Goal: Task Accomplishment & Management: Use online tool/utility

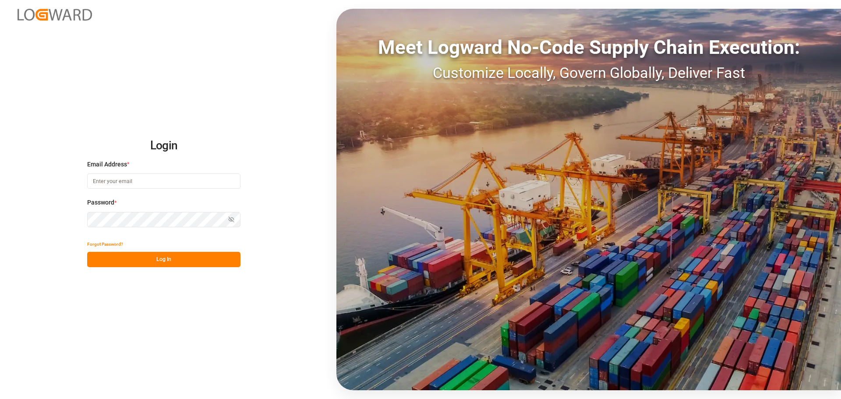
click at [120, 183] on input at bounding box center [163, 180] width 153 height 15
type input "colin.agner@lanxess.com"
click at [95, 228] on div "Password * Show password Password is required." at bounding box center [163, 217] width 153 height 39
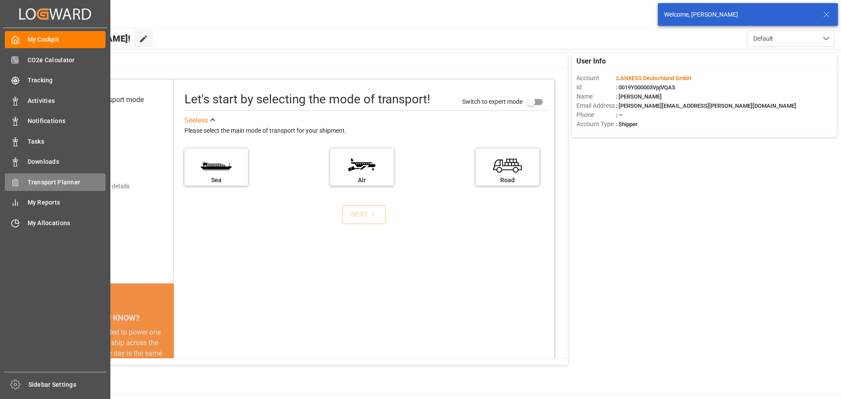
click at [46, 181] on span "Transport Planner" at bounding box center [67, 182] width 78 height 9
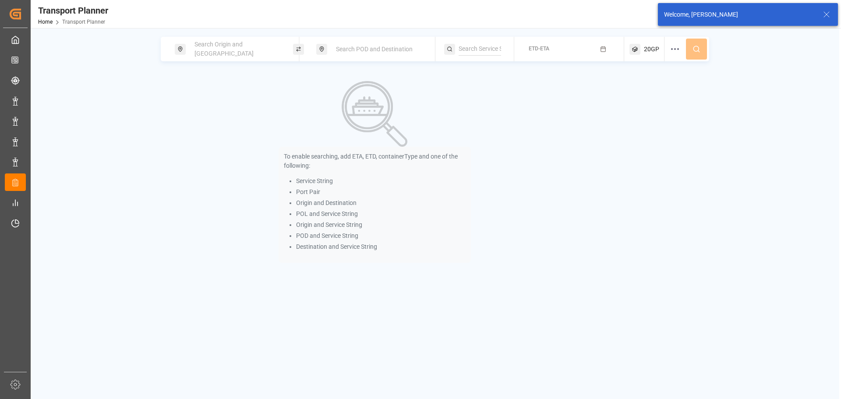
click at [227, 48] on span "Search Origin and [GEOGRAPHIC_DATA]" at bounding box center [223, 49] width 59 height 16
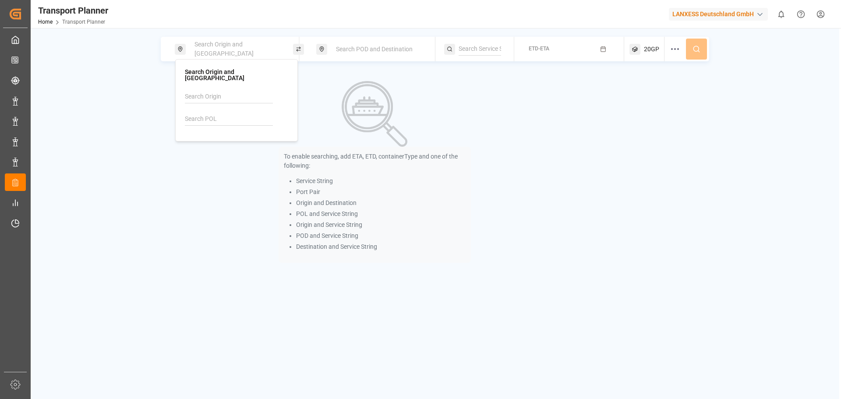
click at [233, 113] on input at bounding box center [229, 119] width 88 height 13
drag, startPoint x: 223, startPoint y: 120, endPoint x: 201, endPoint y: 113, distance: 22.9
click at [222, 120] on div at bounding box center [236, 111] width 103 height 42
click at [196, 113] on input at bounding box center [229, 119] width 88 height 13
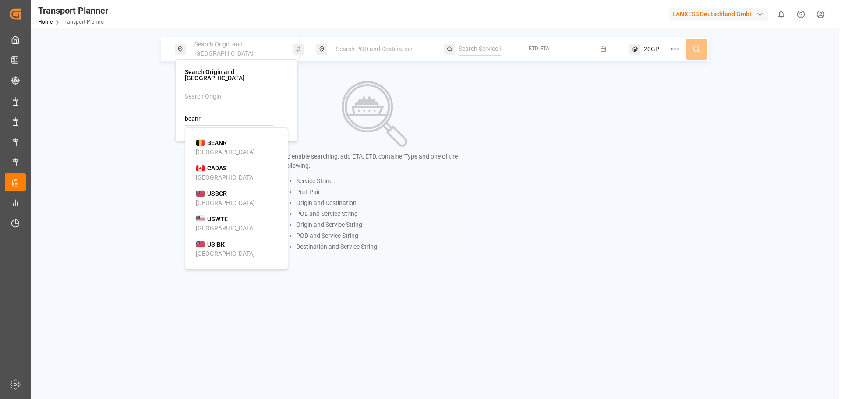
click at [212, 139] on b "BEANR" at bounding box center [217, 142] width 20 height 7
type input "BEANR"
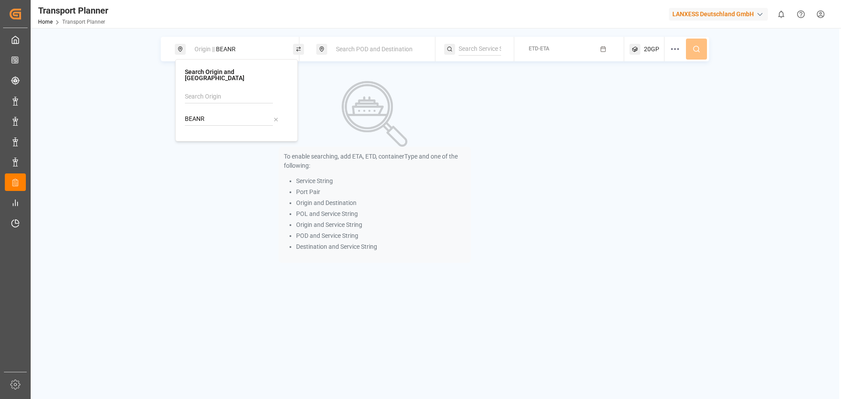
click at [358, 46] on span "Search POD and Destination" at bounding box center [374, 49] width 77 height 7
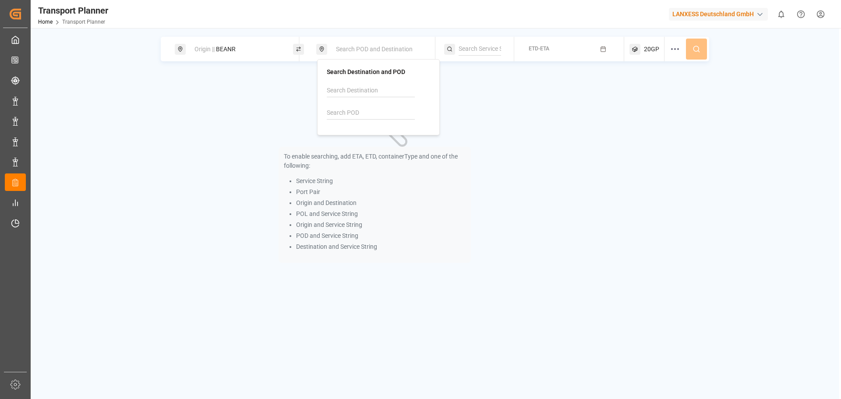
click at [342, 115] on input at bounding box center [371, 112] width 88 height 13
click at [355, 139] on b "IDJKT" at bounding box center [357, 136] width 17 height 7
type input "IDJKT"
click at [539, 49] on span "ETD-ETA" at bounding box center [538, 49] width 21 height 6
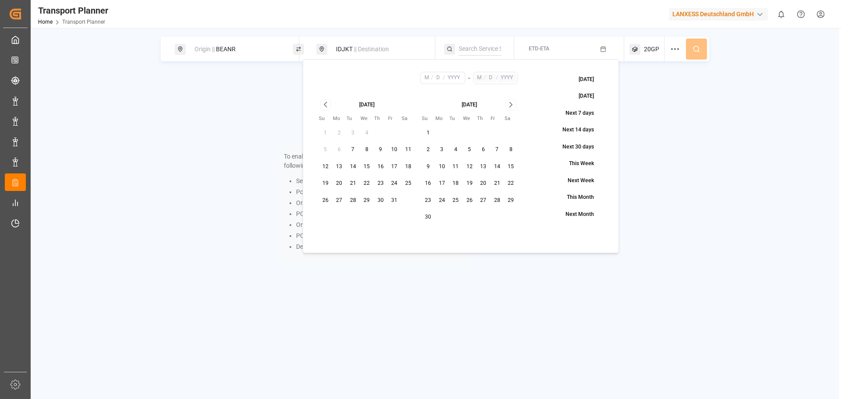
click at [395, 185] on button "24" at bounding box center [395, 183] width 14 height 14
type input "10"
type input "24"
type input "2025"
click at [511, 104] on icon "Go to next month" at bounding box center [510, 104] width 3 height 5
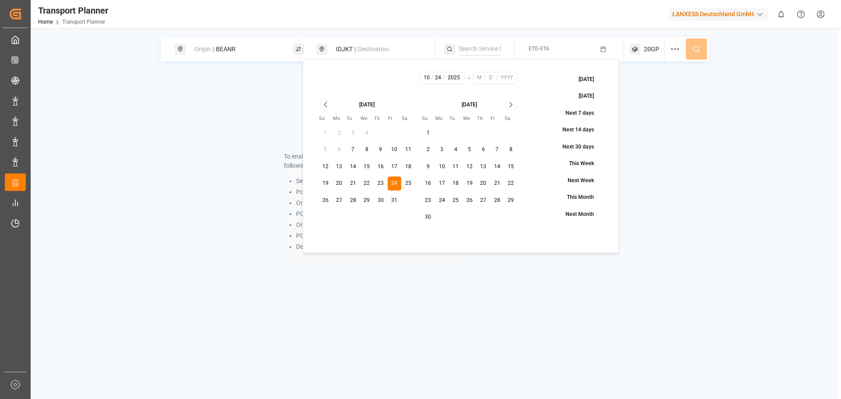
click at [511, 104] on icon "Go to next month" at bounding box center [510, 104] width 3 height 5
click at [392, 181] on button "26" at bounding box center [395, 183] width 14 height 14
type input "12"
type input "26"
type input "2025"
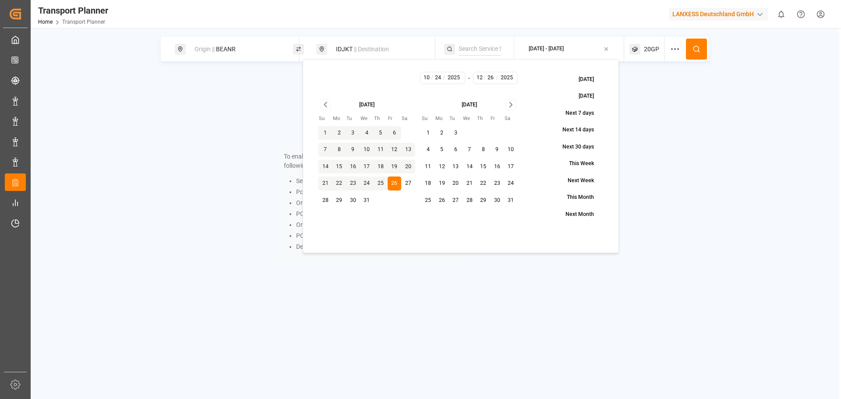
click at [703, 49] on button at bounding box center [696, 49] width 21 height 21
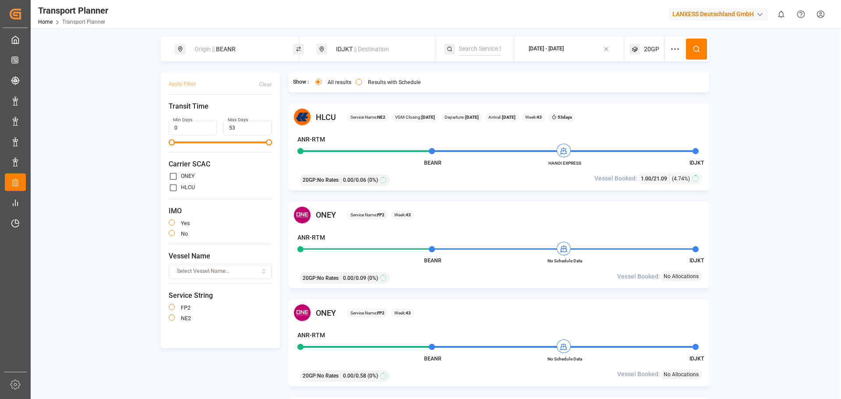
click at [553, 56] on button "2025-10-24 - 2025-12-26" at bounding box center [568, 49] width 99 height 17
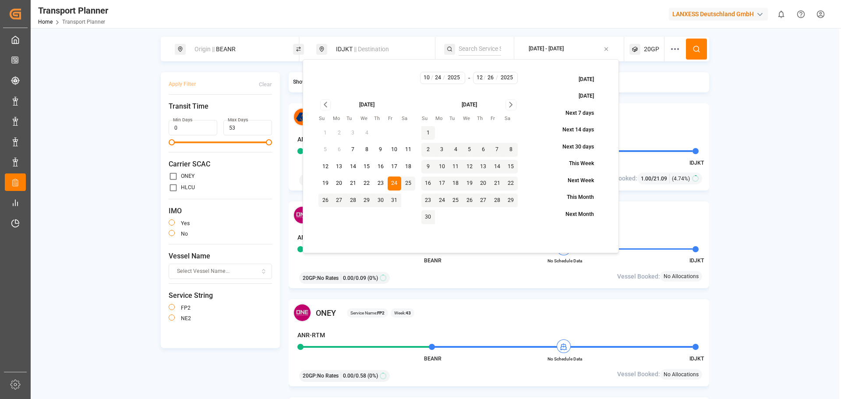
click at [748, 106] on div "Origin || BEANR IDJKT || Destination 2025-10-24 - 2025-12-26 20GP Apply Filter …" at bounding box center [435, 230] width 808 height 386
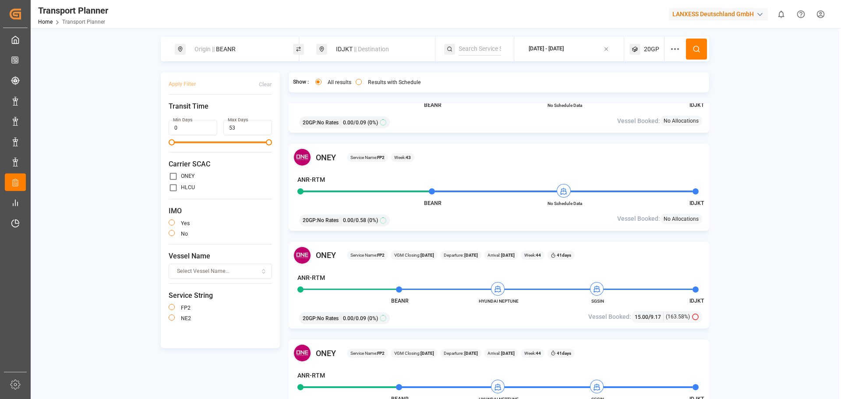
scroll to position [175, 0]
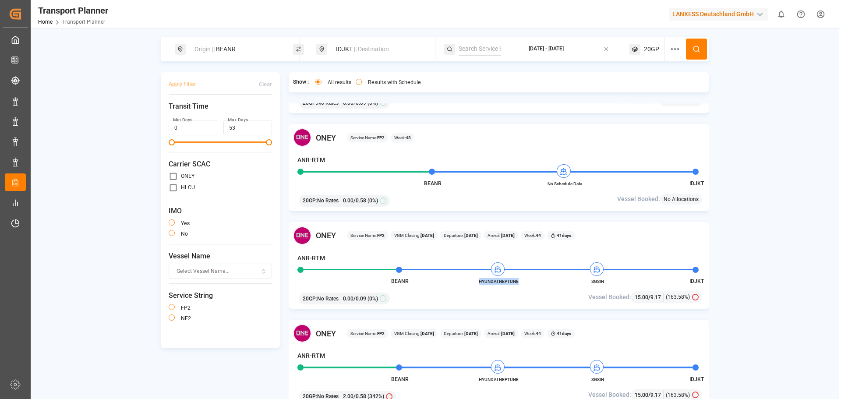
drag, startPoint x: 522, startPoint y: 278, endPoint x: 478, endPoint y: 282, distance: 44.0
click at [478, 282] on span "HYUNDAI NEPTUNE" at bounding box center [499, 281] width 48 height 7
copy span "HYUNDAI NEPTUNE"
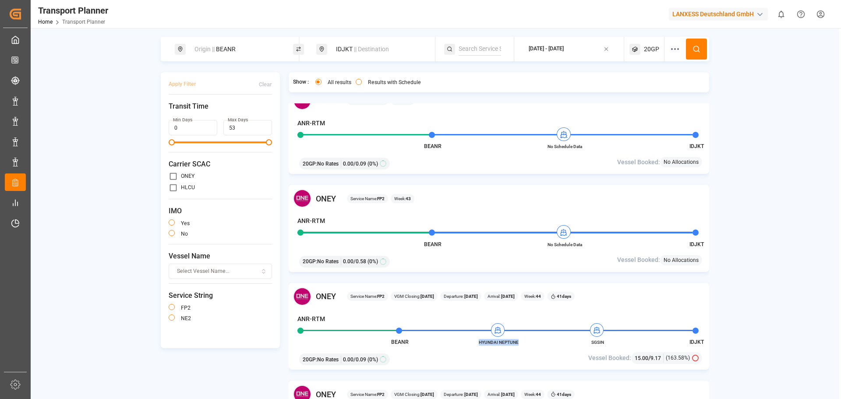
scroll to position [131, 0]
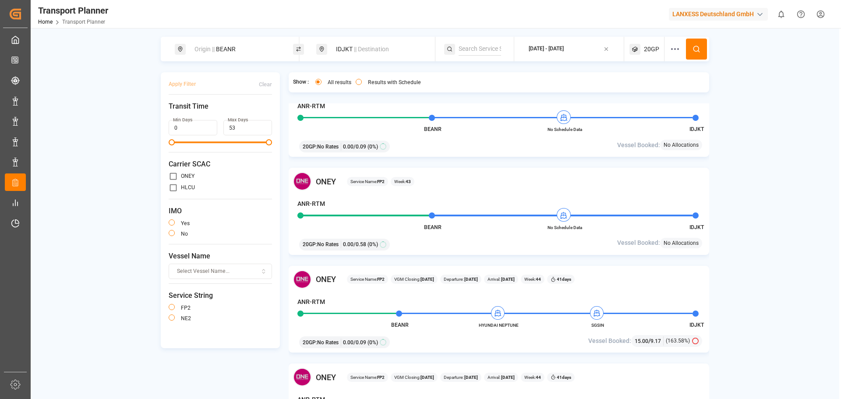
click at [364, 41] on div "IDJKT || Destination" at bounding box center [378, 49] width 95 height 16
drag, startPoint x: 350, startPoint y: 112, endPoint x: 321, endPoint y: 114, distance: 29.8
click at [321, 114] on div "Search Destination and POD IDJKT" at bounding box center [378, 97] width 123 height 76
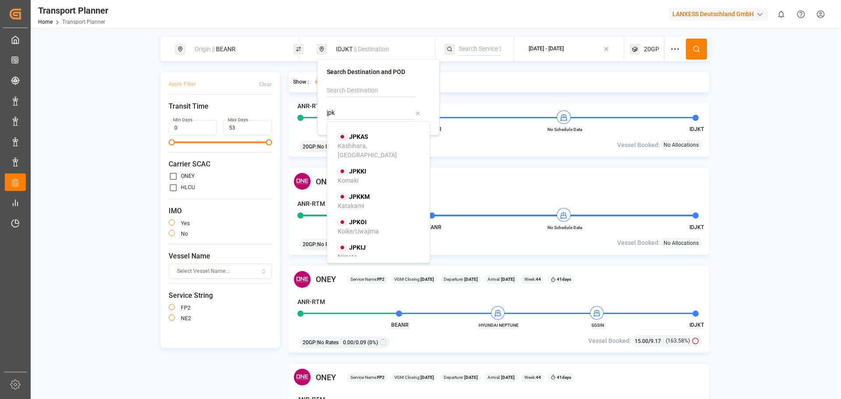
type input "jpk"
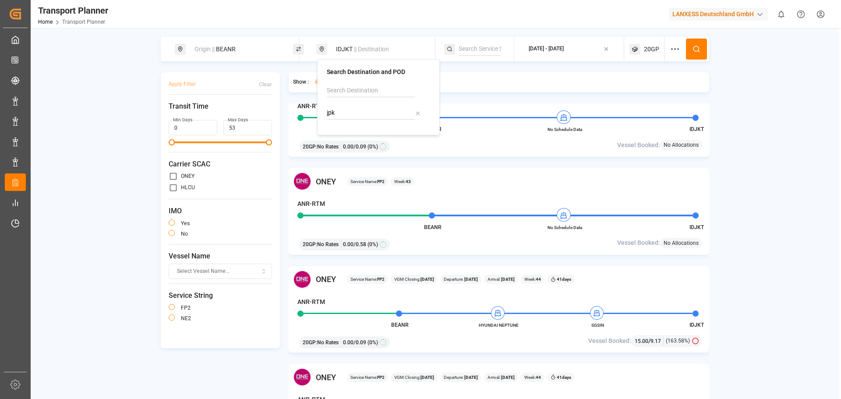
click at [352, 51] on div "IDJKT || Destination" at bounding box center [378, 49] width 95 height 16
click at [360, 48] on span "|| Destination" at bounding box center [371, 49] width 35 height 7
drag, startPoint x: 343, startPoint y: 111, endPoint x: 321, endPoint y: 110, distance: 22.3
click at [321, 110] on div "Search Destination and POD IDJKT" at bounding box center [378, 97] width 123 height 76
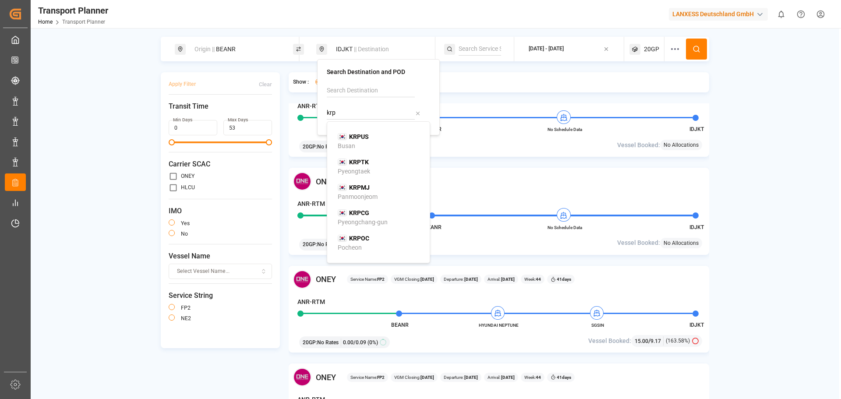
click at [382, 143] on div "KRPUS Busan" at bounding box center [380, 141] width 85 height 18
type input "KRPUS"
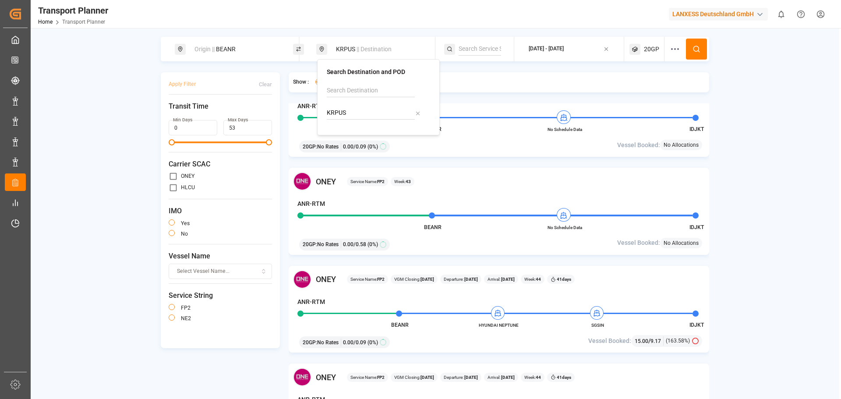
click at [691, 54] on button at bounding box center [696, 49] width 21 height 21
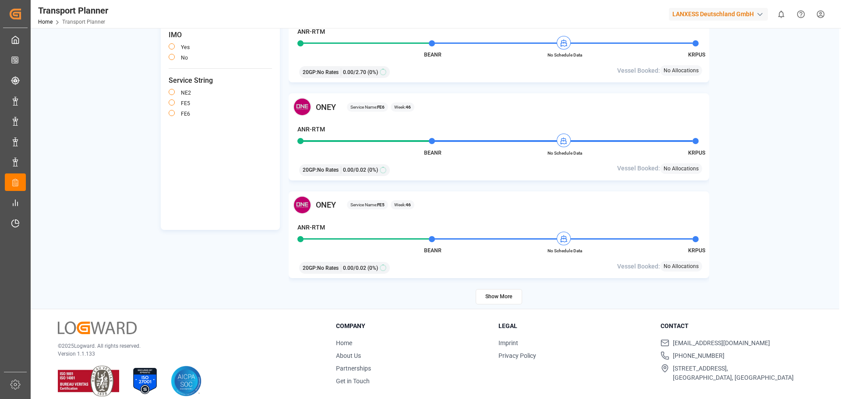
scroll to position [128, 0]
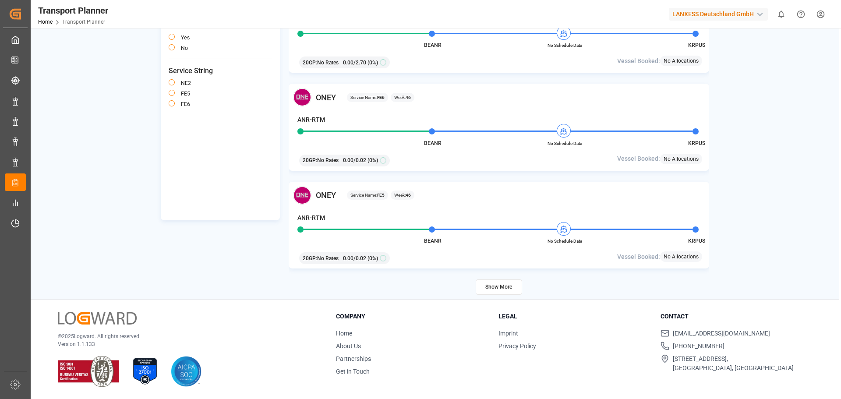
click at [491, 289] on button "Show More" at bounding box center [499, 286] width 46 height 15
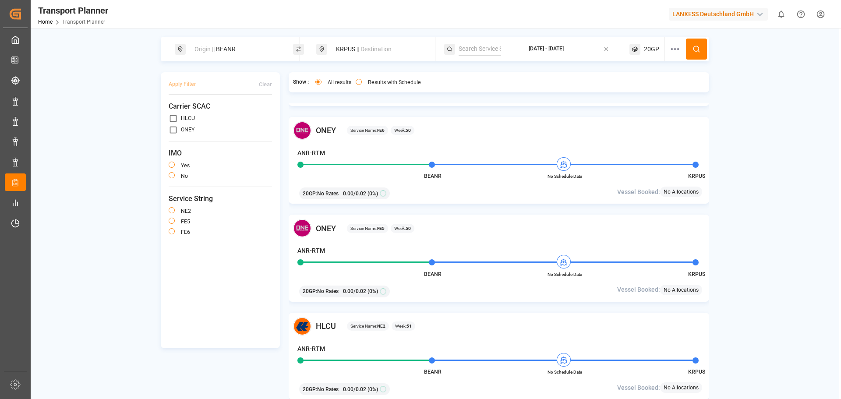
scroll to position [3611, 0]
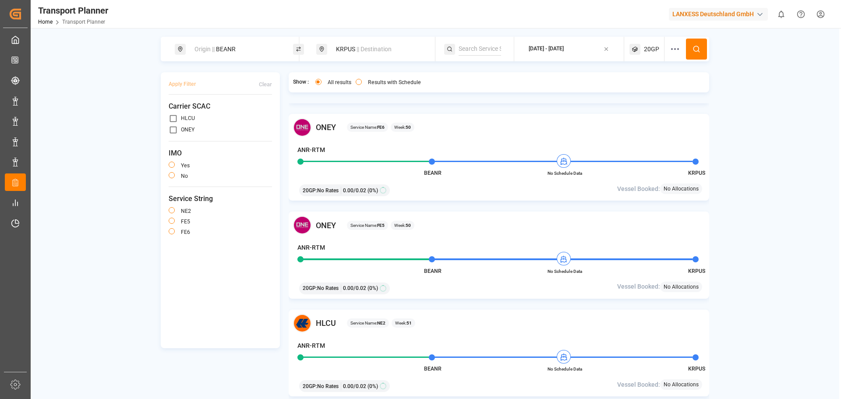
click at [171, 175] on button "button" at bounding box center [172, 175] width 6 height 6
click at [194, 85] on button "Apply Filter" at bounding box center [182, 84] width 27 height 15
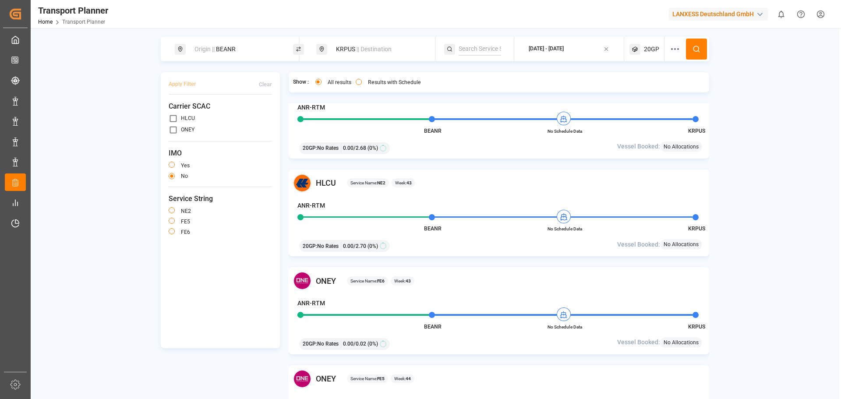
scroll to position [88, 0]
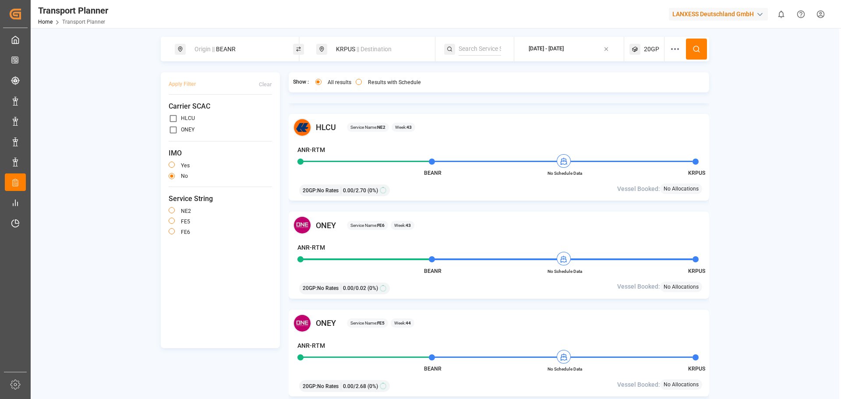
click at [654, 53] on span "20GP" at bounding box center [651, 49] width 15 height 9
click at [724, 104] on div "Origin || BEANR KRPUS || Destination 2025-10-24 - 2025-12-26 20GP Apply Filter …" at bounding box center [435, 230] width 808 height 386
drag, startPoint x: 172, startPoint y: 221, endPoint x: 174, endPoint y: 217, distance: 4.5
click at [172, 221] on button "button" at bounding box center [172, 221] width 6 height 6
click at [172, 209] on button "button" at bounding box center [172, 210] width 6 height 6
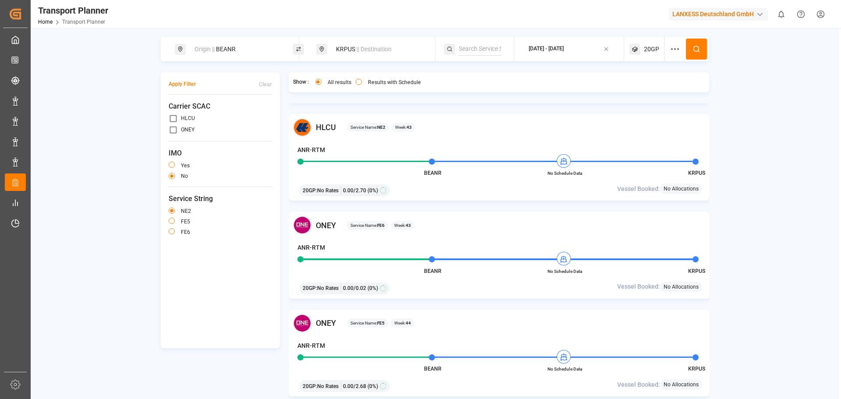
click at [183, 84] on button "Apply Filter" at bounding box center [182, 84] width 27 height 15
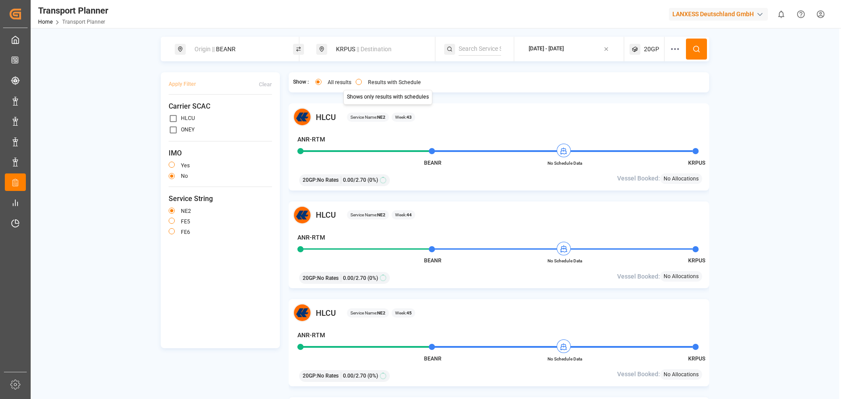
click at [359, 83] on button "Results with Schedule" at bounding box center [359, 82] width 6 height 6
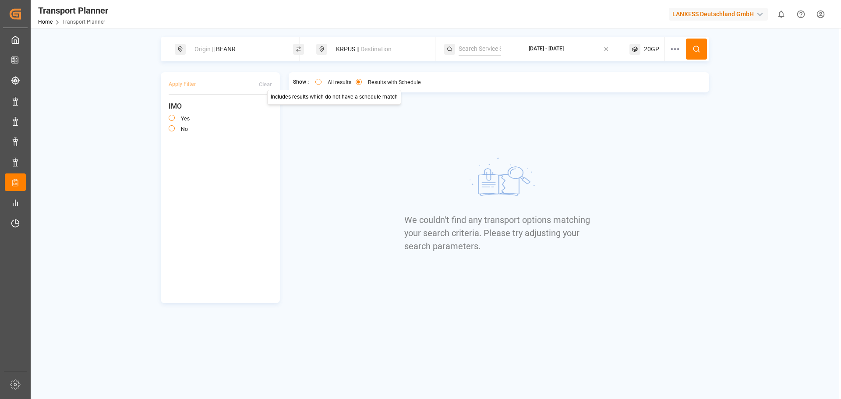
click at [317, 82] on button "All results" at bounding box center [318, 82] width 6 height 6
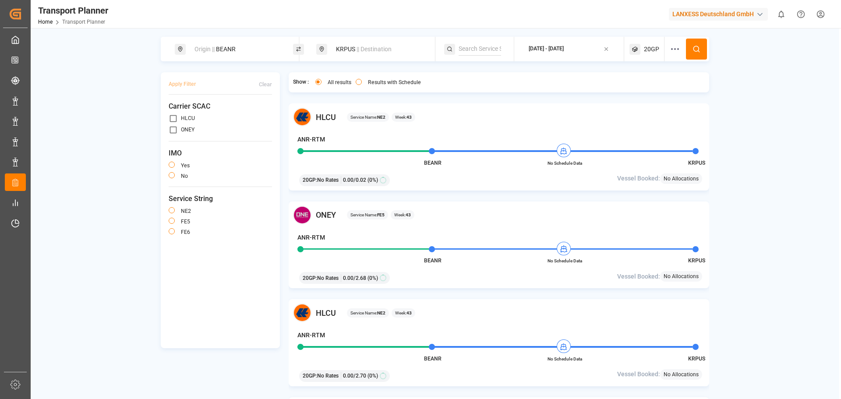
click at [363, 50] on span "|| Destination" at bounding box center [373, 49] width 35 height 7
drag, startPoint x: 349, startPoint y: 110, endPoint x: 328, endPoint y: 111, distance: 21.1
click at [328, 111] on input "KRPUS" at bounding box center [371, 112] width 88 height 13
click at [739, 92] on div "Origin || BEANR KRPUS || Destination 2025-10-24 - 2025-12-26 20GP Apply Filter …" at bounding box center [435, 230] width 808 height 386
click at [243, 51] on div "Origin || BEANR" at bounding box center [236, 49] width 95 height 16
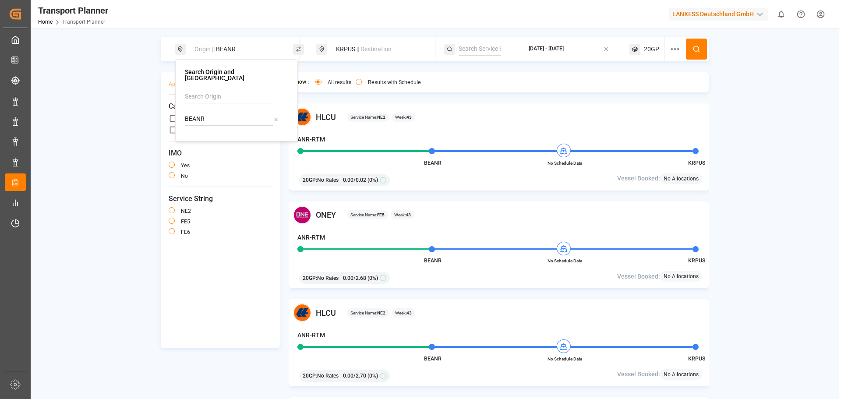
drag, startPoint x: 222, startPoint y: 116, endPoint x: 180, endPoint y: 116, distance: 42.0
click at [180, 116] on div "Search Origin and POL BEANR" at bounding box center [236, 100] width 123 height 82
click at [212, 139] on b "NLRTM" at bounding box center [217, 142] width 21 height 7
type input "NLRTM"
click at [357, 45] on div "KRPUS || Destination" at bounding box center [378, 49] width 95 height 16
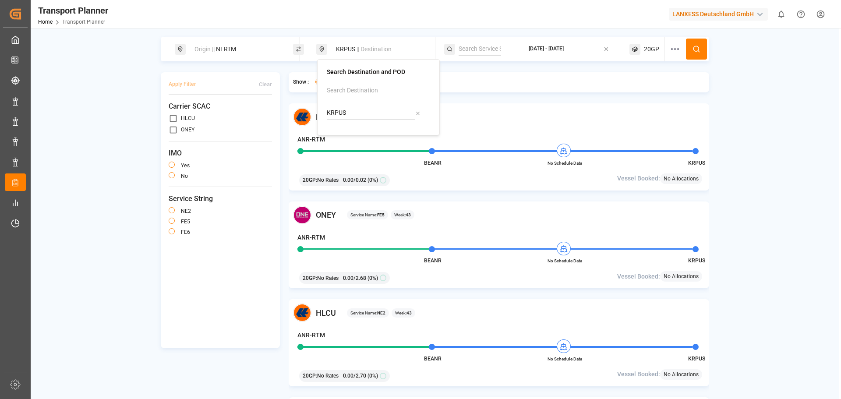
drag, startPoint x: 361, startPoint y: 111, endPoint x: 316, endPoint y: 107, distance: 44.8
click at [316, 107] on body "Created by potrace 1.15, written by Peter Selinger 2001-2017 Created by potrace…" at bounding box center [420, 199] width 841 height 399
type input "K"
drag, startPoint x: 349, startPoint y: 135, endPoint x: 377, endPoint y: 128, distance: 28.0
click at [349, 135] on b "MYPKG" at bounding box center [359, 136] width 21 height 7
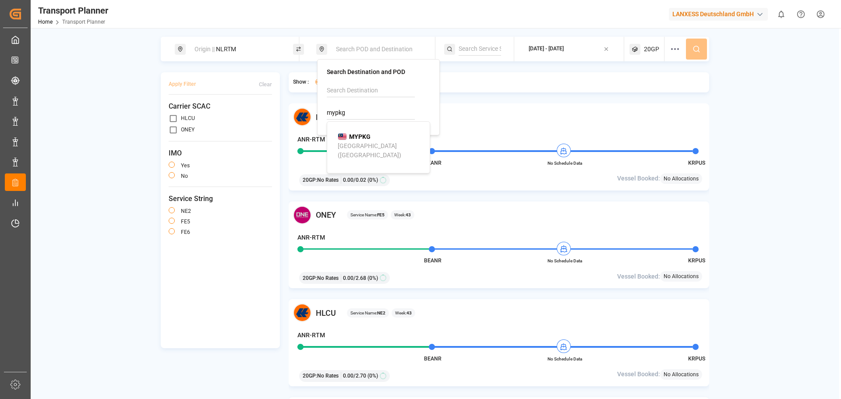
type input "MYPKG"
click at [564, 48] on div "2025-10-24 - 2025-12-26" at bounding box center [545, 49] width 35 height 8
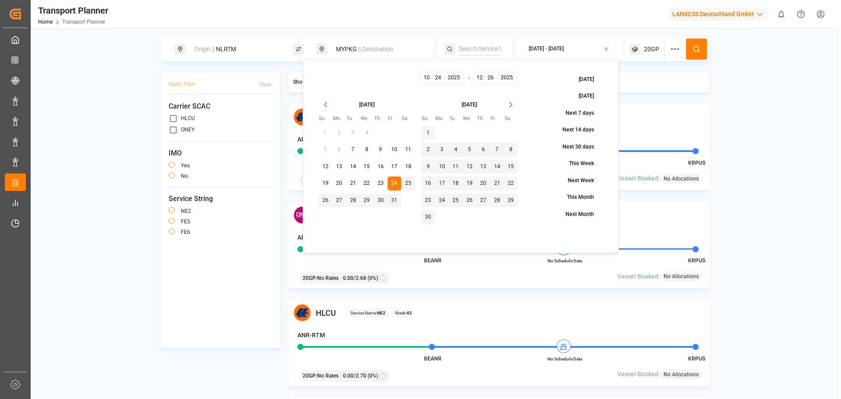
click at [698, 48] on circle at bounding box center [695, 48] width 5 height 5
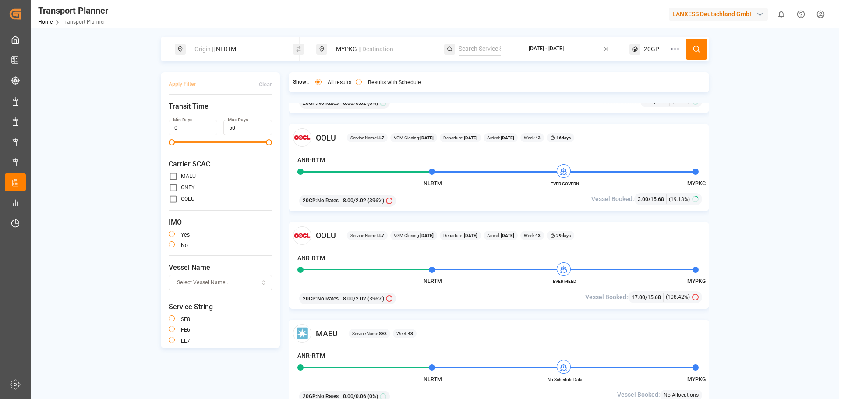
scroll to position [131, 0]
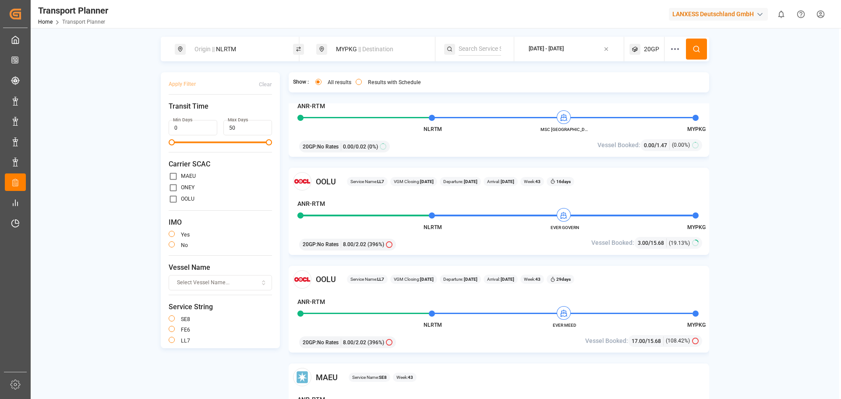
click at [347, 48] on div "MYPKG || Destination" at bounding box center [378, 49] width 95 height 16
click at [491, 102] on div "Show : All results Results with Schedule ONEY Service Name: FE6 VGM Closing: 19…" at bounding box center [499, 247] width 421 height 350
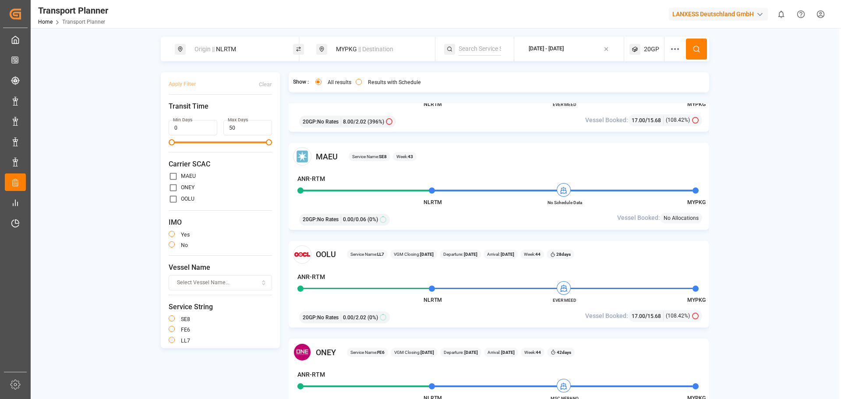
scroll to position [394, 0]
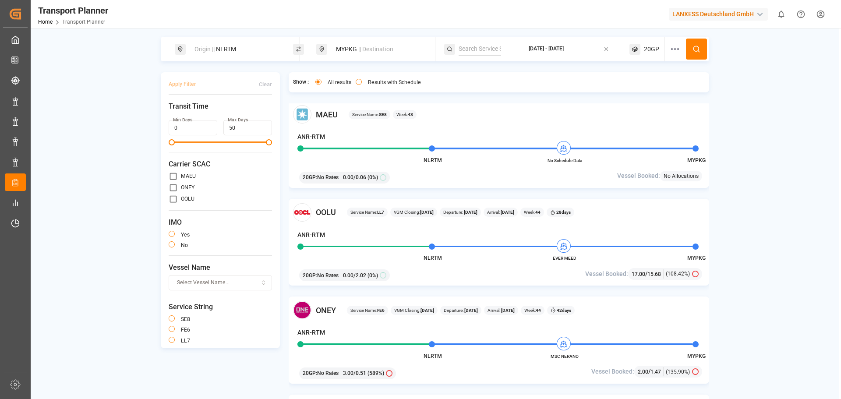
click at [186, 190] on div "ONEY" at bounding box center [220, 187] width 103 height 9
click at [173, 185] on input "primary checkbox" at bounding box center [173, 187] width 9 height 9
checkbox input "true"
click at [180, 83] on button "Apply Filter" at bounding box center [182, 84] width 27 height 15
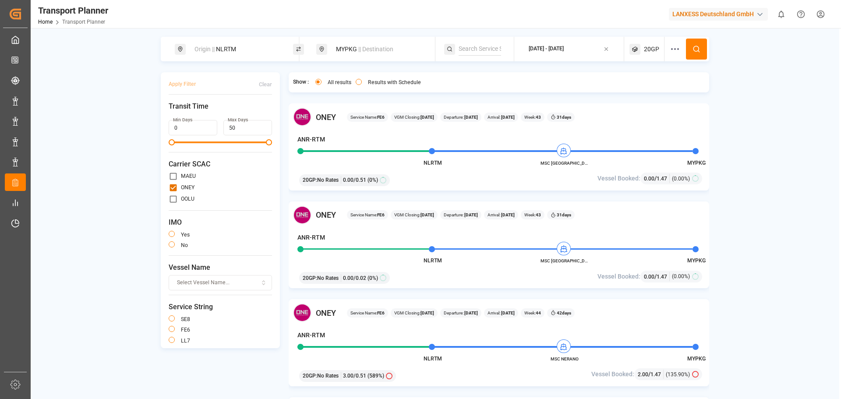
click at [361, 46] on span "|| Destination" at bounding box center [375, 49] width 35 height 7
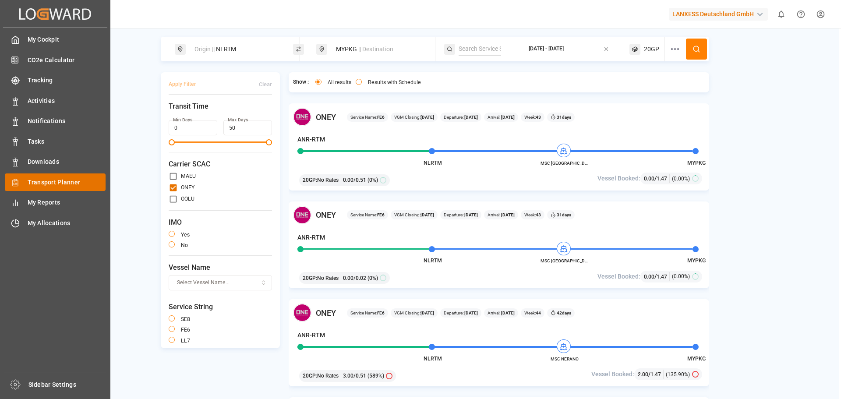
drag, startPoint x: 22, startPoint y: 9, endPoint x: 38, endPoint y: 188, distance: 179.8
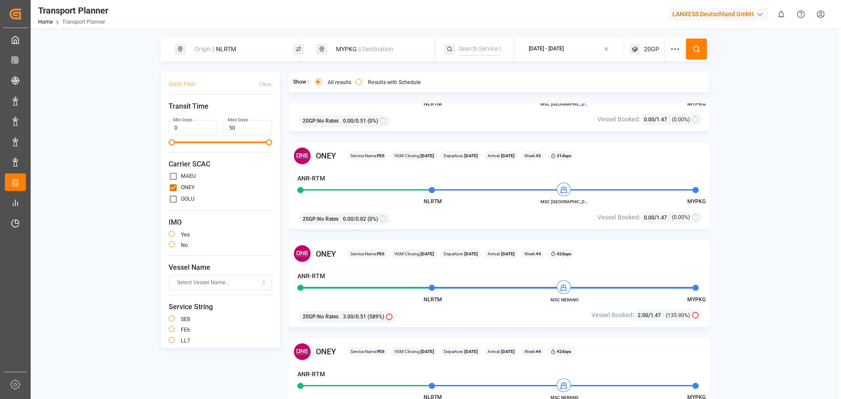
scroll to position [44, 0]
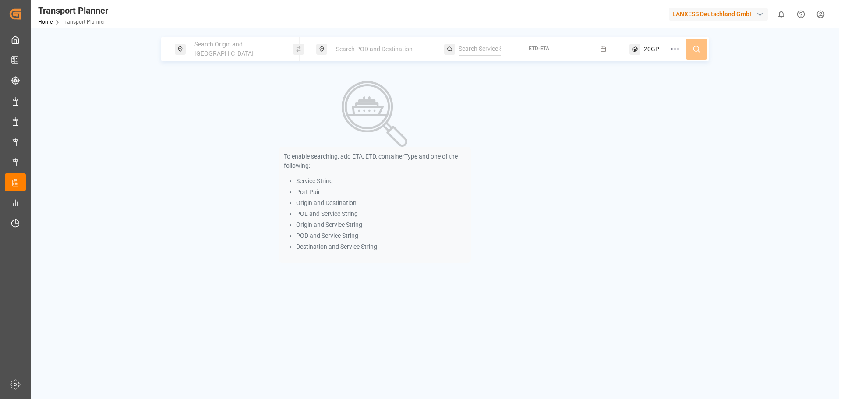
click at [245, 46] on span "Search Origin and [GEOGRAPHIC_DATA]" at bounding box center [223, 49] width 59 height 16
click at [225, 114] on input at bounding box center [229, 119] width 88 height 13
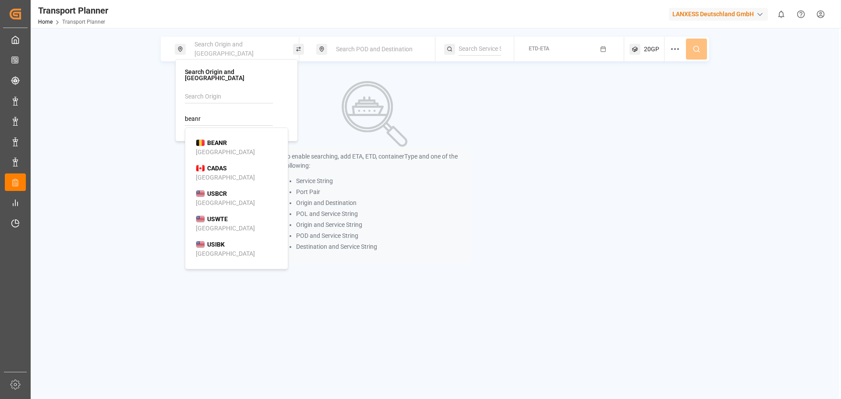
click at [211, 139] on b "BEANR" at bounding box center [217, 142] width 20 height 7
type input "BEANR"
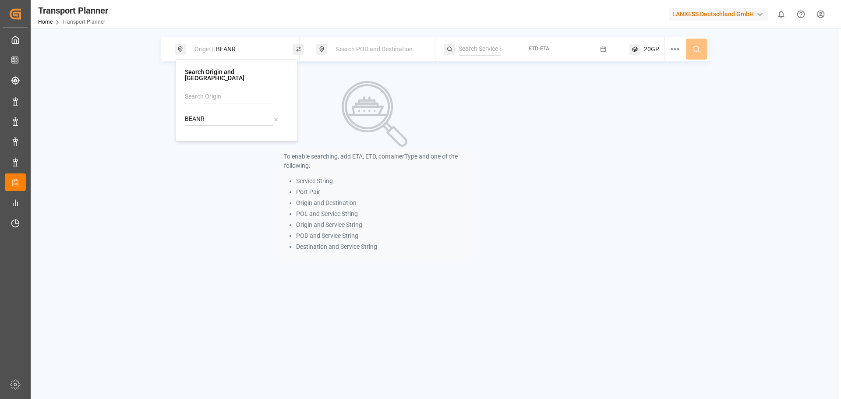
click at [369, 54] on div "Search POD and Destination" at bounding box center [378, 49] width 95 height 16
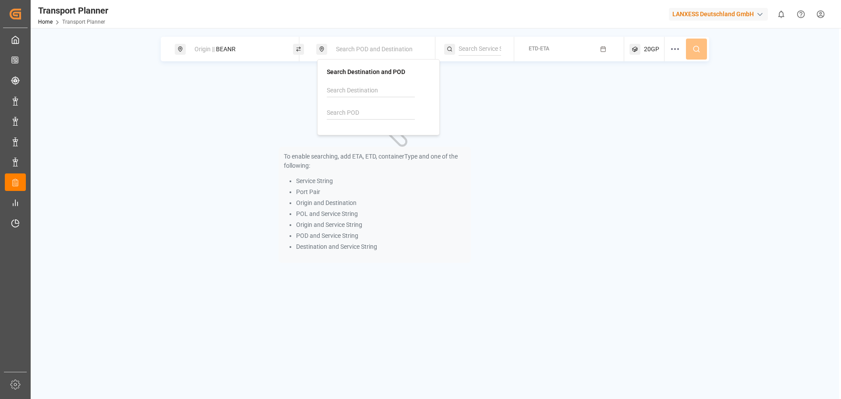
click at [352, 110] on input at bounding box center [371, 112] width 88 height 13
click at [361, 132] on span "KRPUS" at bounding box center [359, 136] width 20 height 9
type input "KRPUS"
click at [643, 53] on div "20GP" at bounding box center [646, 49] width 35 height 25
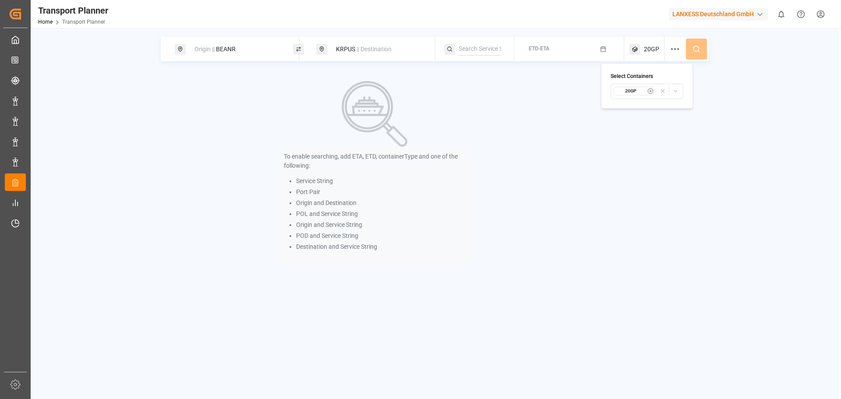
drag, startPoint x: 545, startPoint y: 50, endPoint x: 507, endPoint y: 50, distance: 38.1
click at [545, 50] on span "ETD-ETA" at bounding box center [538, 49] width 21 height 6
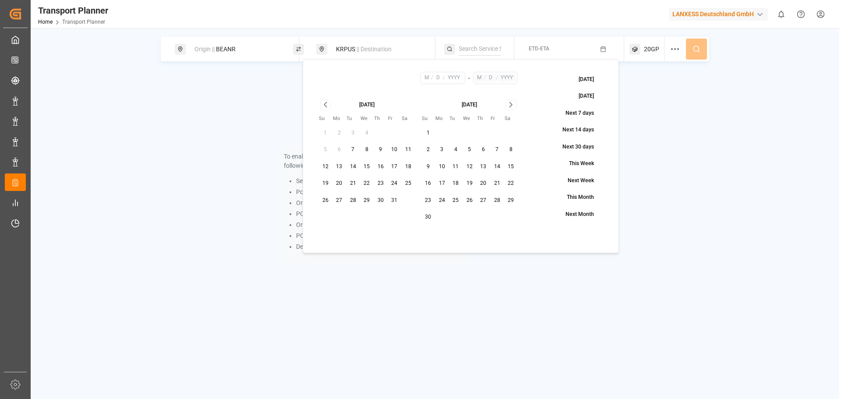
click at [340, 181] on button "20" at bounding box center [339, 183] width 14 height 14
type input "10"
type input "20"
type input "2025"
click at [508, 105] on icon "Go to next month" at bounding box center [511, 104] width 10 height 11
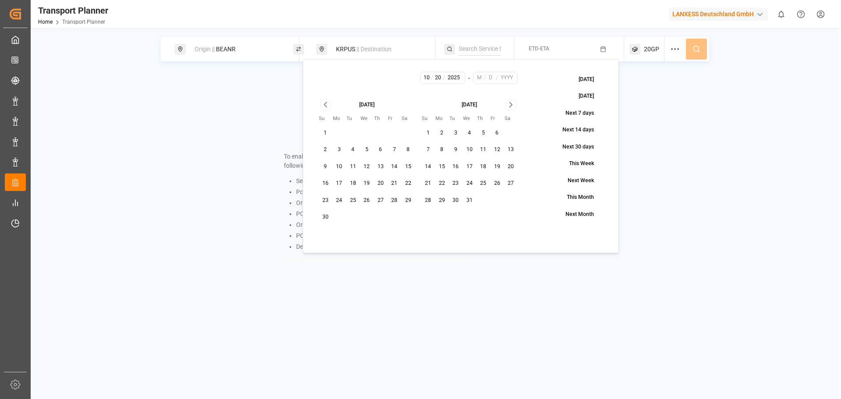
click at [508, 105] on icon "Go to next month" at bounding box center [511, 104] width 10 height 11
click at [466, 182] on button "25" at bounding box center [469, 183] width 14 height 14
type input "2"
type input "25"
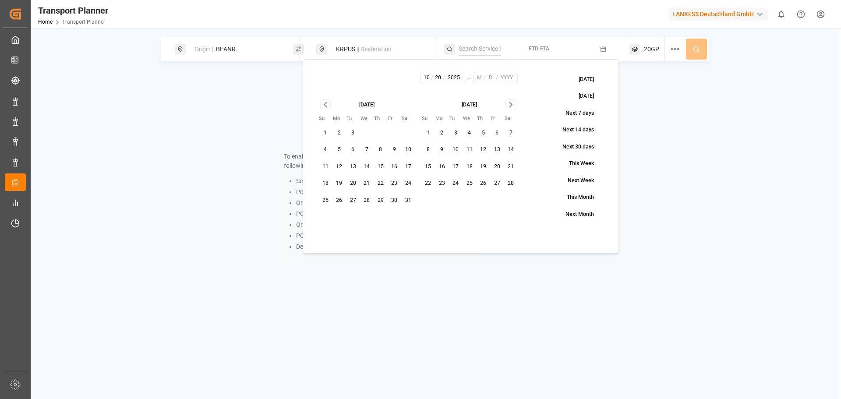
type input "2026"
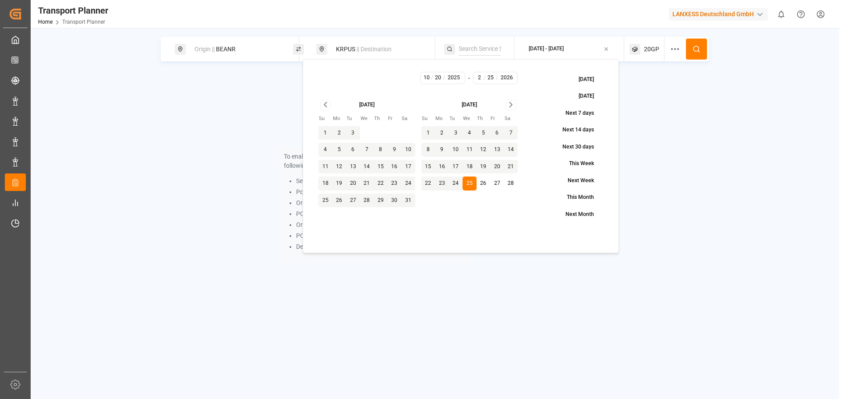
click at [700, 47] on icon at bounding box center [696, 49] width 8 height 8
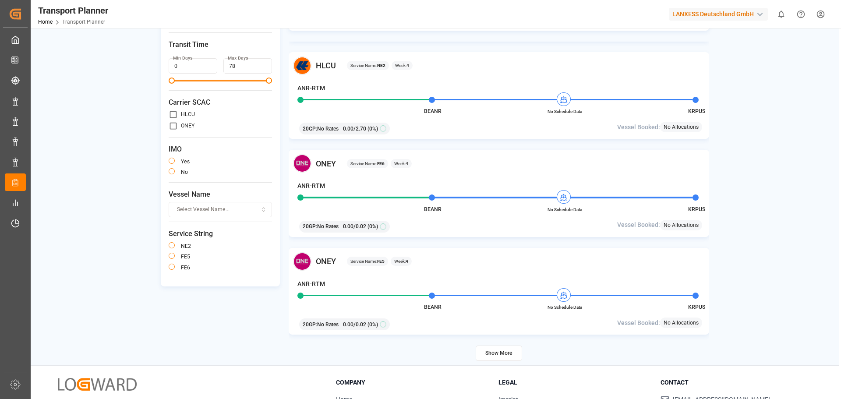
scroll to position [128, 0]
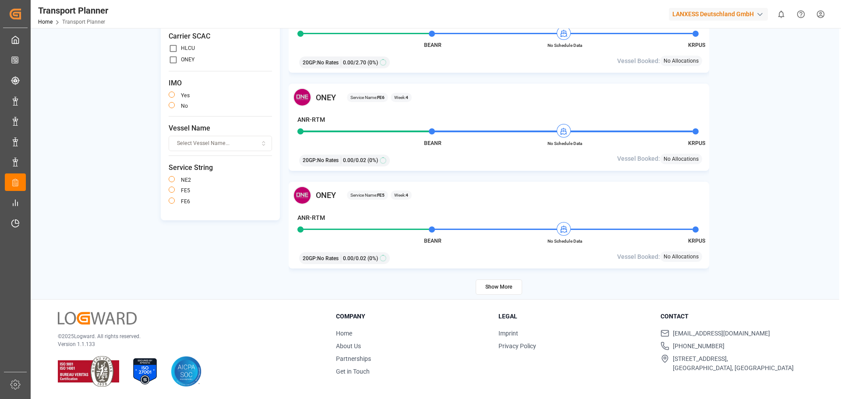
click at [507, 286] on button "Show More" at bounding box center [499, 286] width 46 height 15
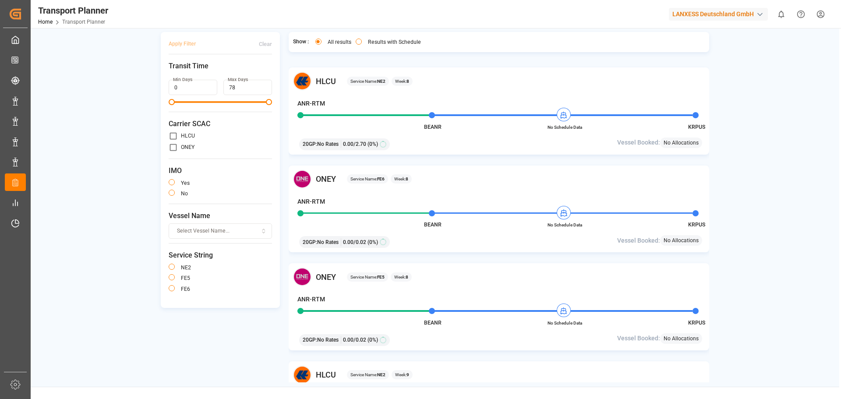
scroll to position [3611, 0]
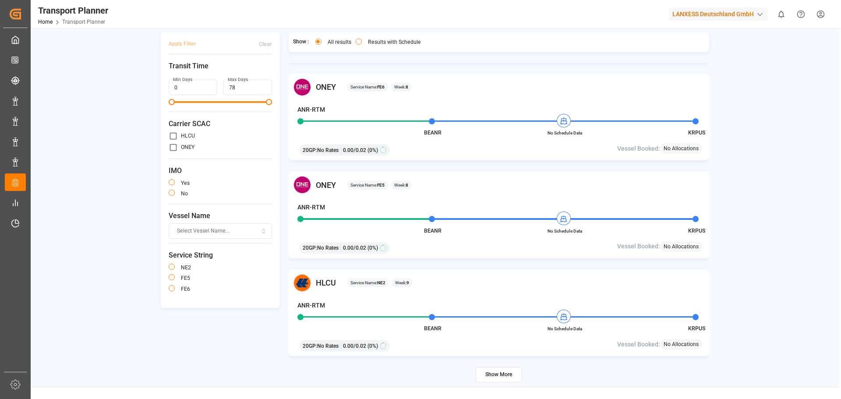
click at [500, 376] on button "Show More" at bounding box center [499, 374] width 46 height 15
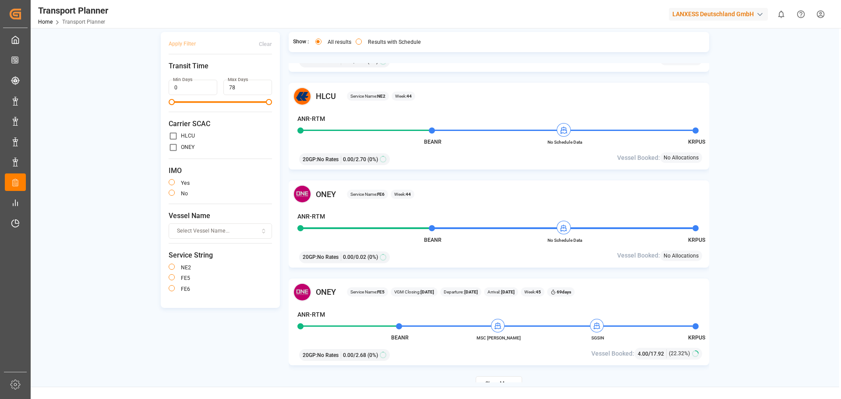
scroll to position [5568, 0]
